Goal: Task Accomplishment & Management: Use online tool/utility

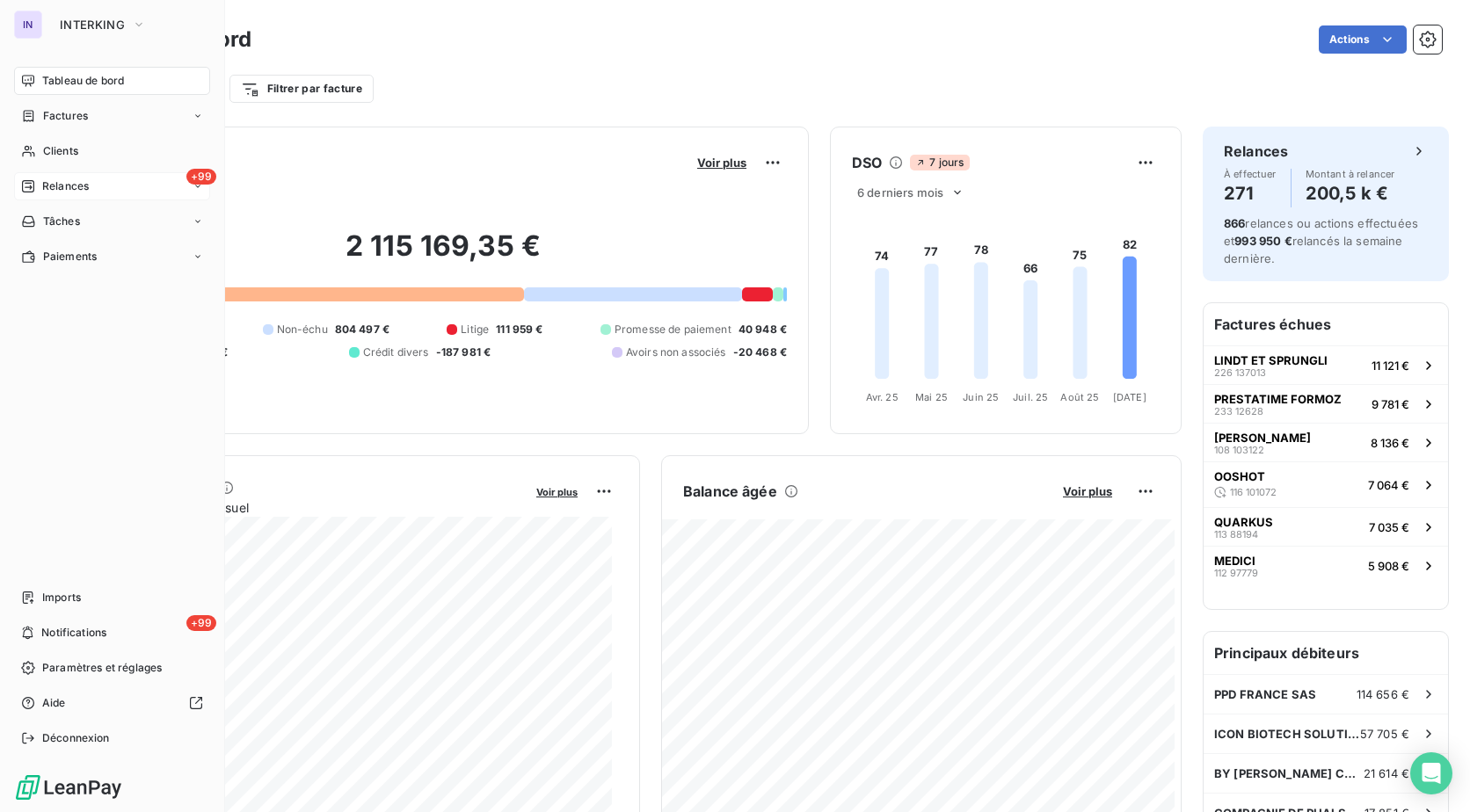
click at [75, 187] on span "Relances" at bounding box center [66, 186] width 47 height 16
click at [74, 223] on span "À effectuer" at bounding box center [71, 221] width 57 height 16
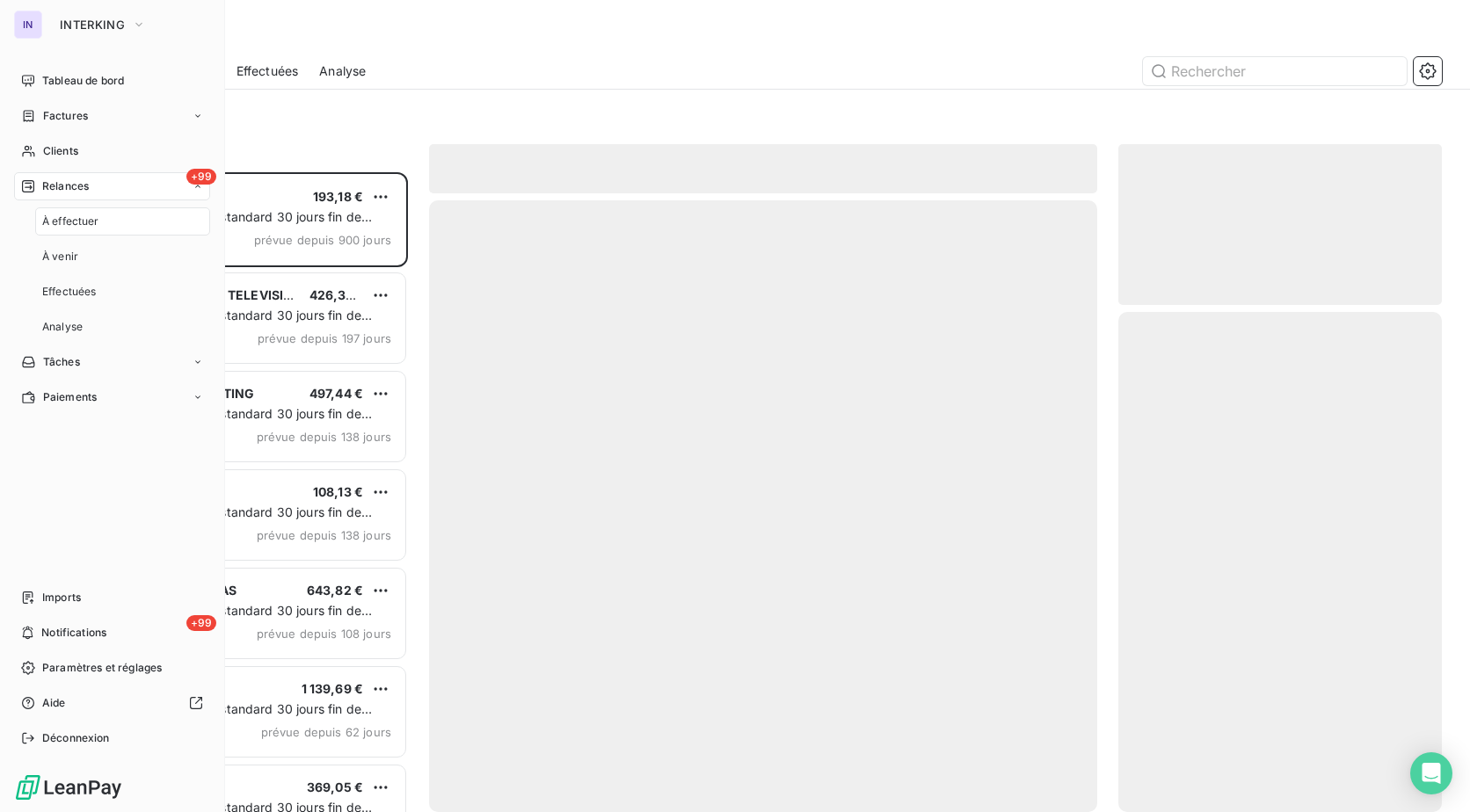
scroll to position [627, 310]
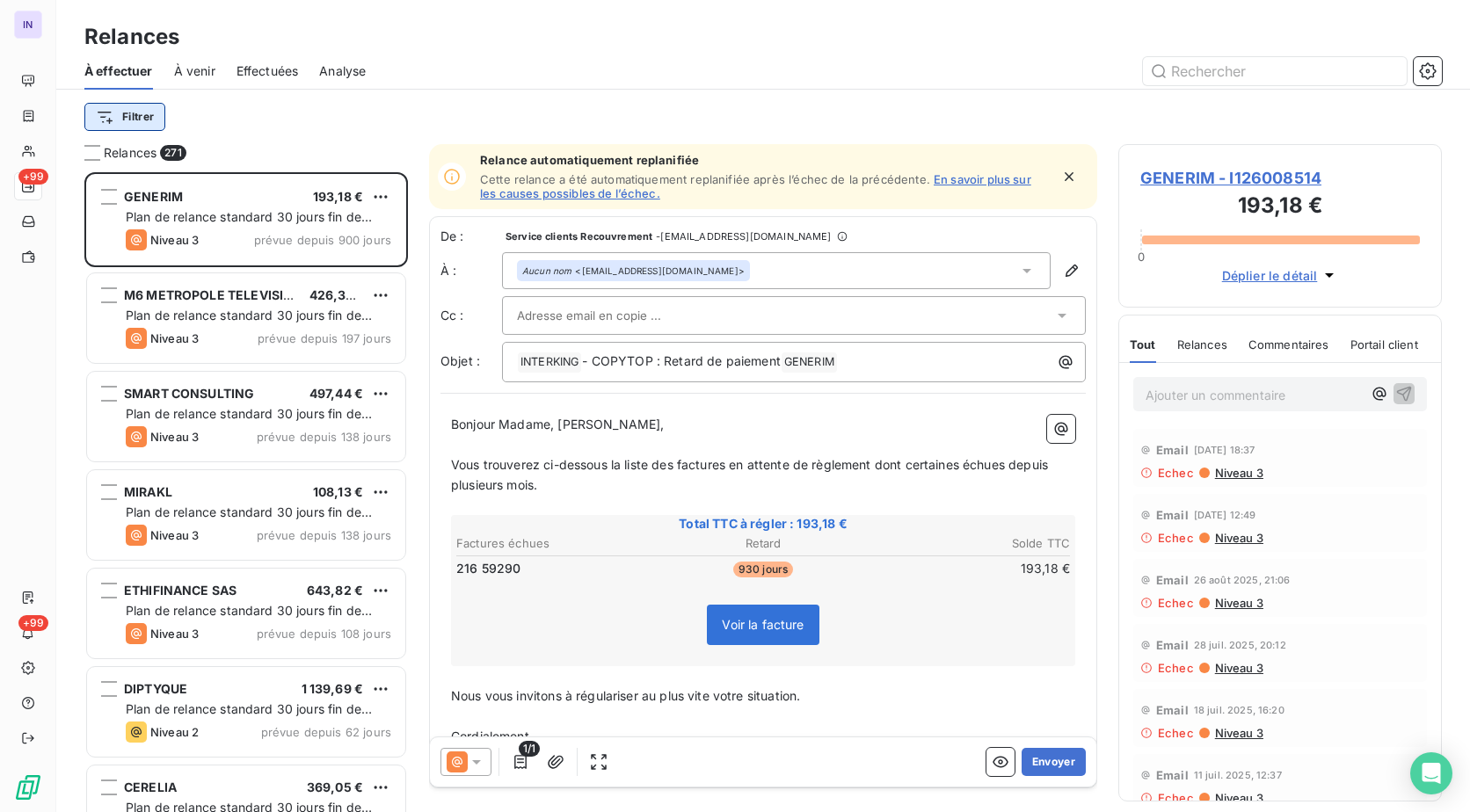
click at [149, 121] on html "IN +99 +99 Relances À effectuer À venir Effectuées Analyse Filtrer Relances 271…" at bounding box center [735, 406] width 1470 height 812
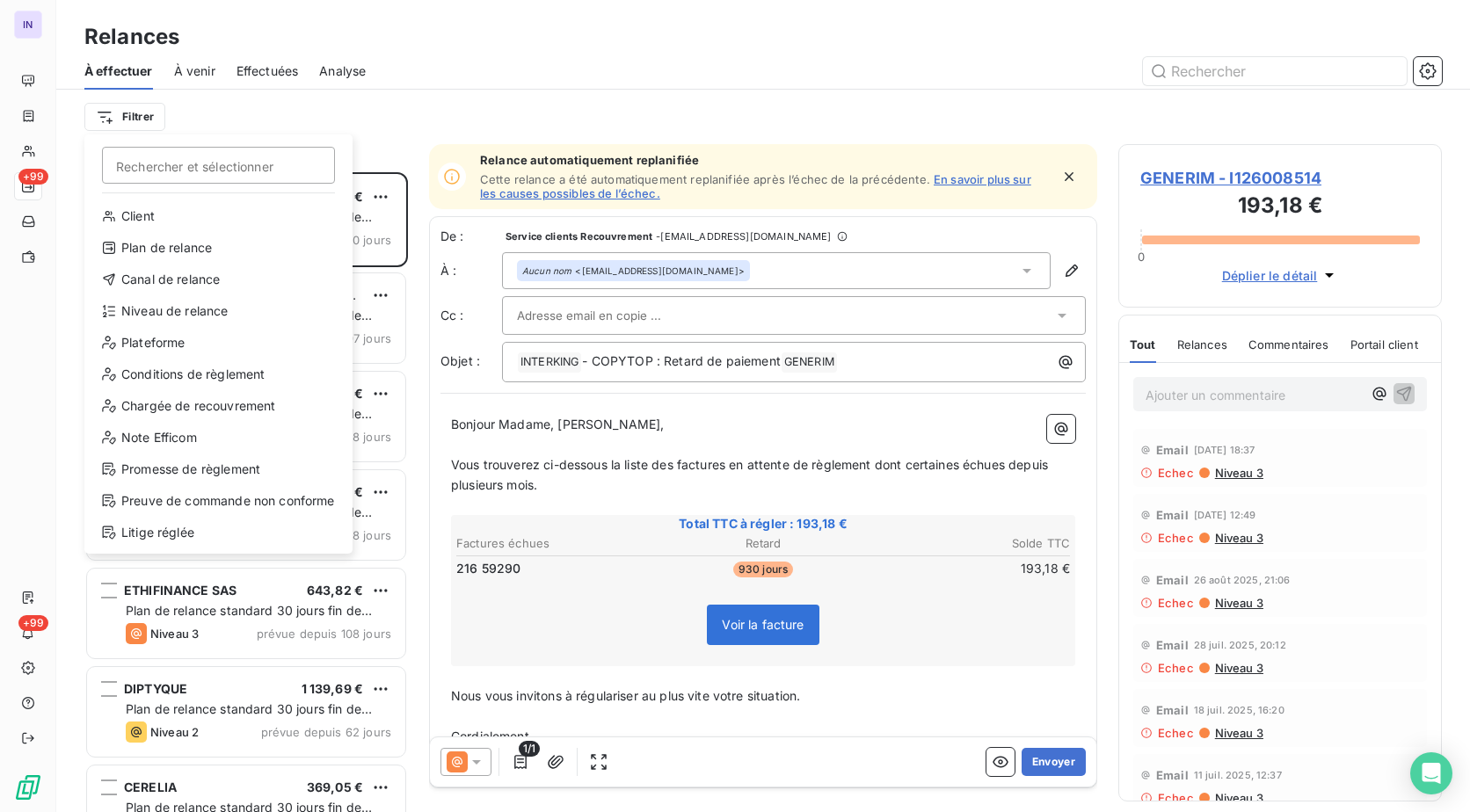
click at [240, 158] on input "Rechercher et sélectionner" at bounding box center [218, 166] width 233 height 37
click at [191, 316] on div "Niveau de relance" at bounding box center [218, 311] width 254 height 28
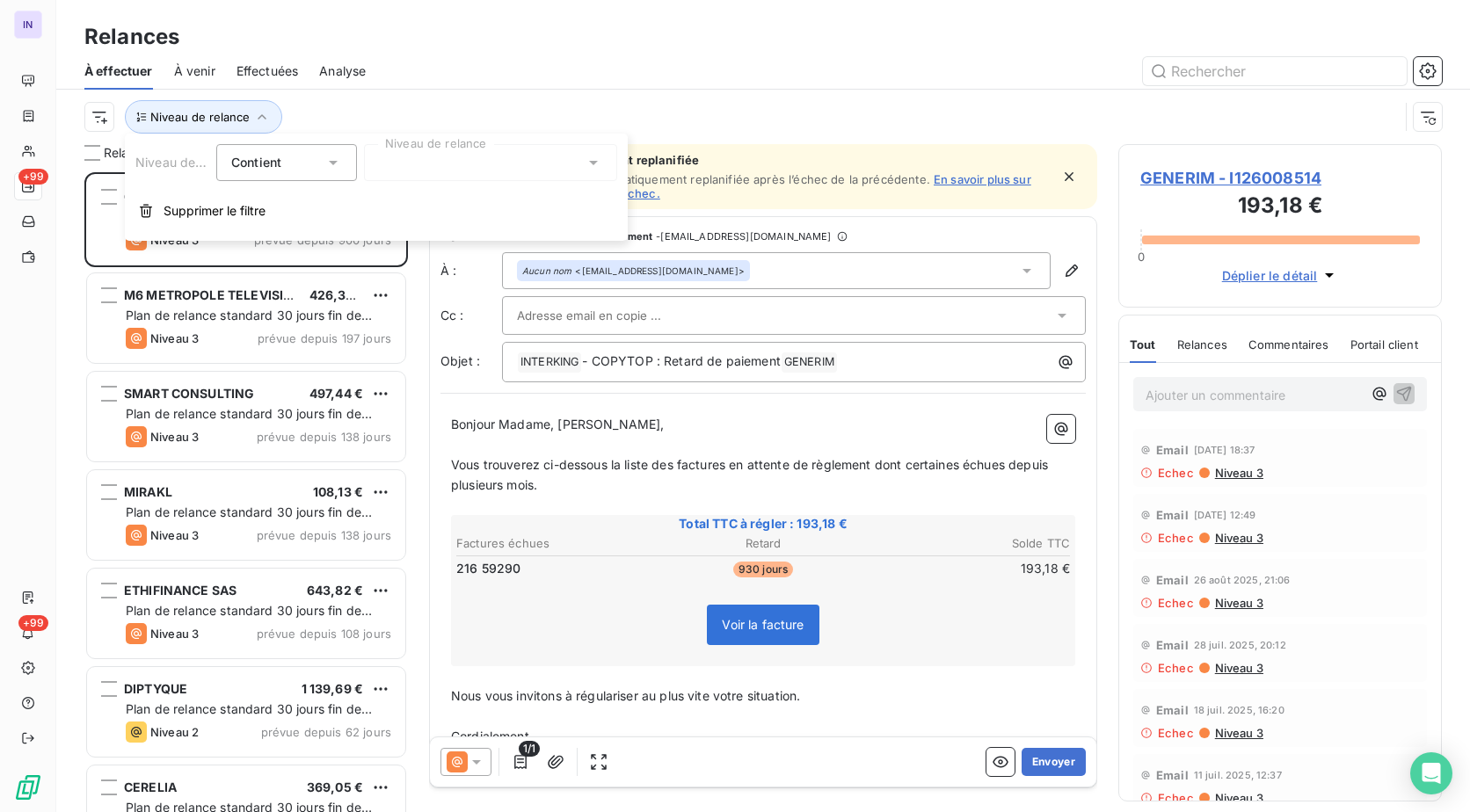
click at [398, 183] on div "Niveau de relance Contient is Niveau de relance Supprimer le filtre" at bounding box center [376, 187] width 503 height 108
click at [397, 168] on div at bounding box center [490, 163] width 253 height 37
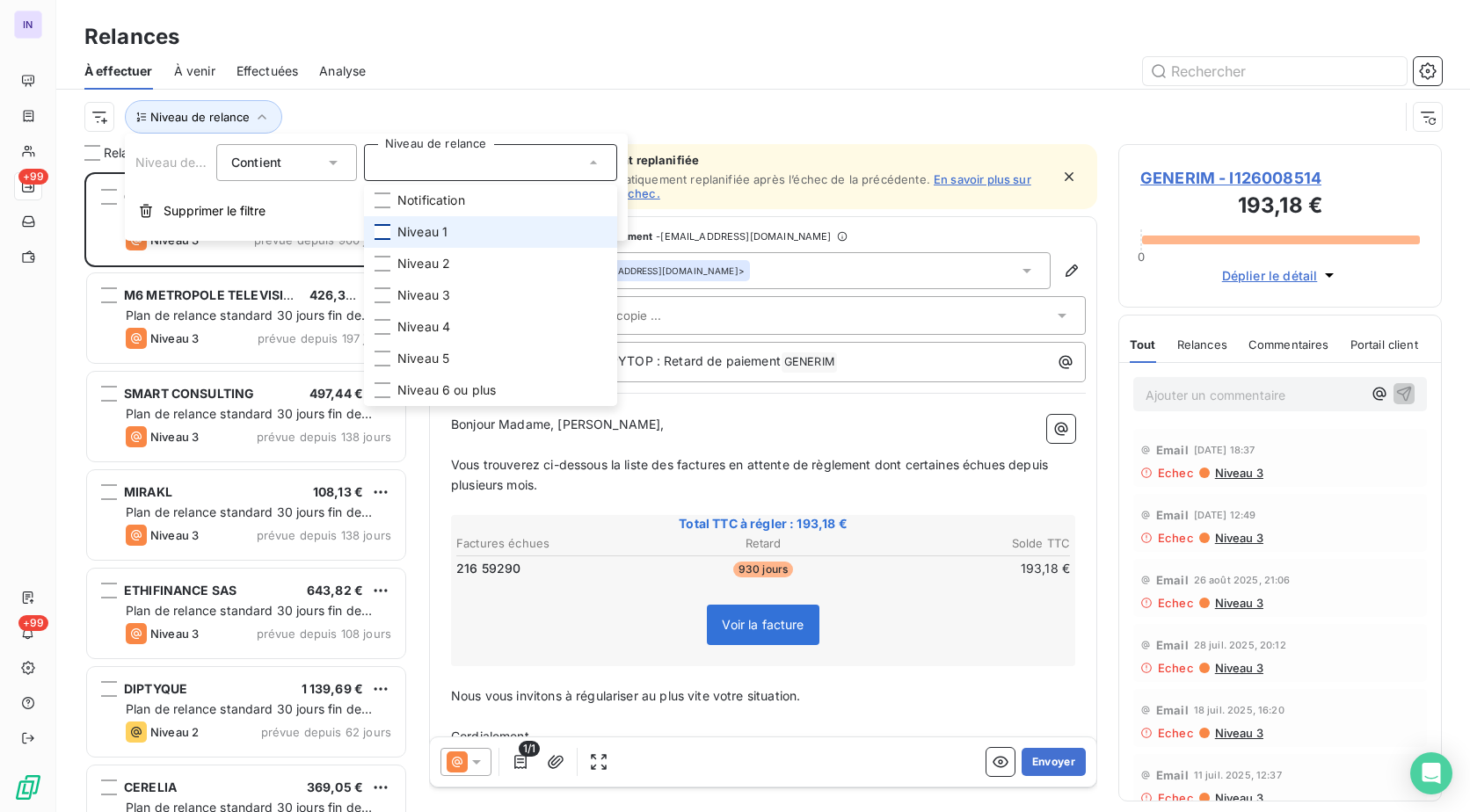
click at [377, 227] on div at bounding box center [383, 232] width 16 height 16
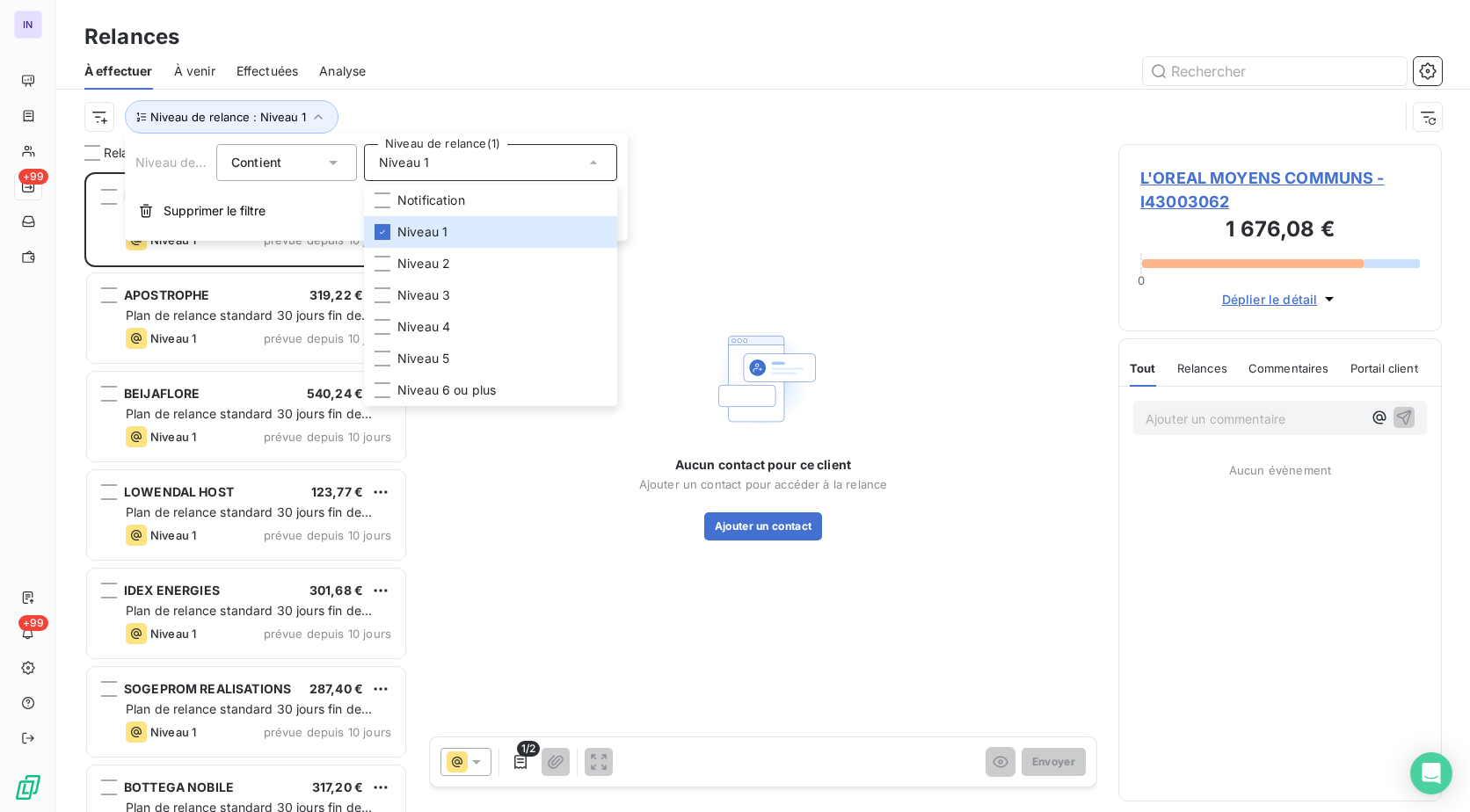
scroll to position [627, 310]
click at [509, 91] on div "Niveau de relance : Niveau 1" at bounding box center [763, 117] width 1358 height 54
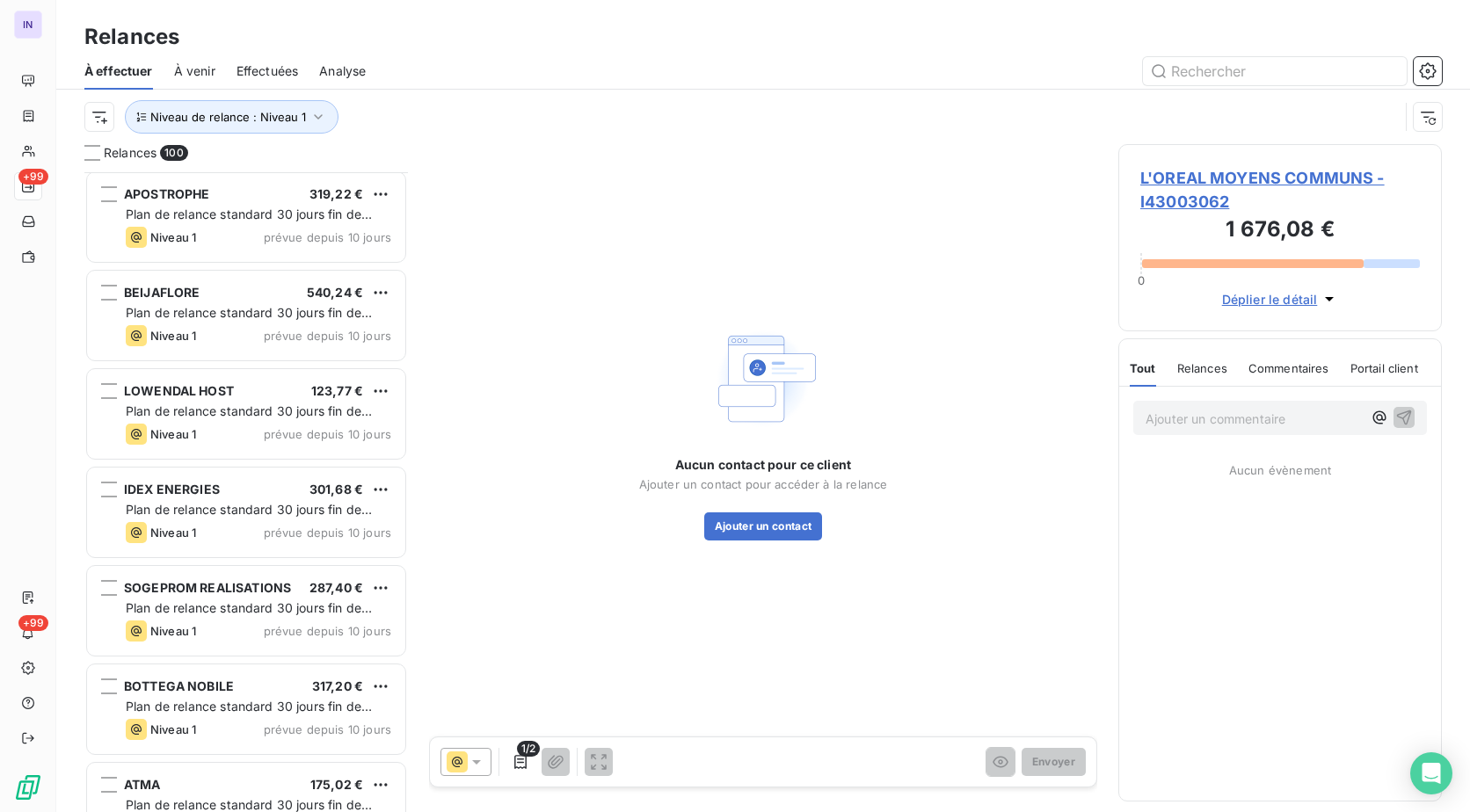
scroll to position [353, 0]
